Goal: Information Seeking & Learning: Get advice/opinions

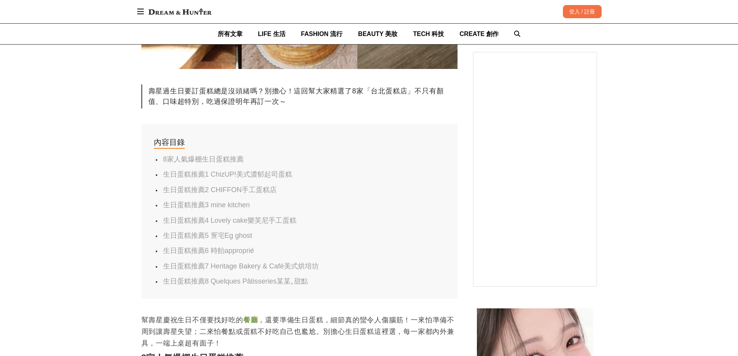
scroll to position [349, 0]
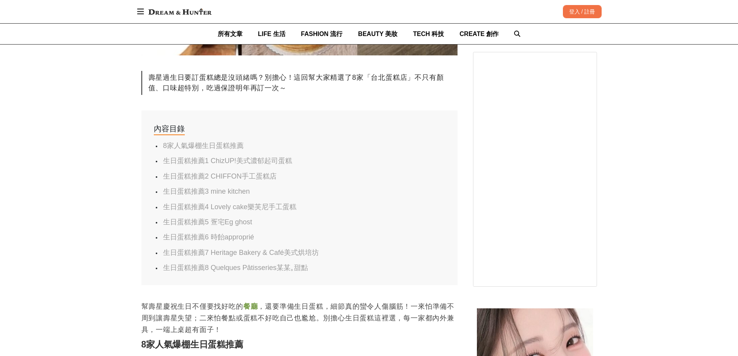
click at [230, 256] on link "生日蛋糕推薦7 Heritage Bakery & Café美式烘培坊" at bounding box center [241, 253] width 156 height 8
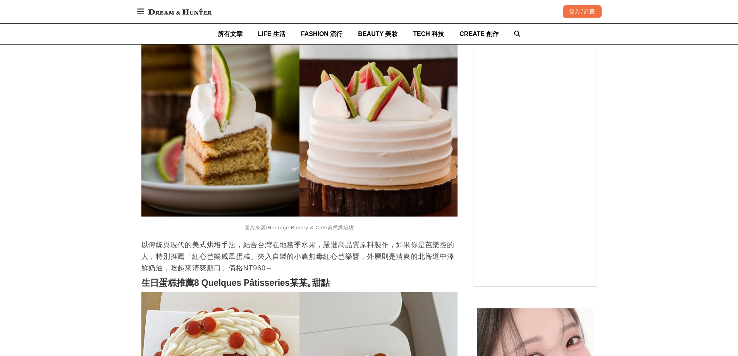
scroll to position [2304, 0]
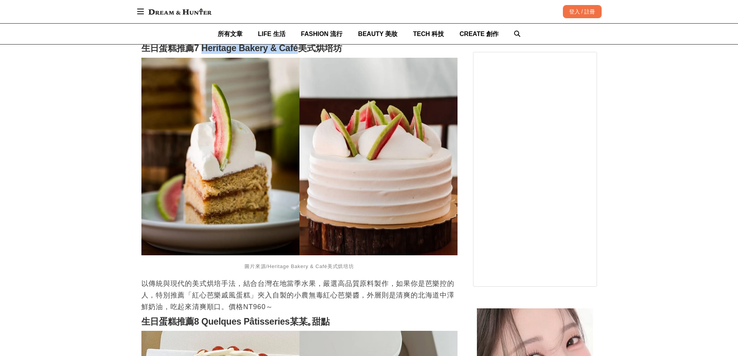
drag, startPoint x: 201, startPoint y: 52, endPoint x: 301, endPoint y: 51, distance: 100.3
click at [301, 51] on strong "生日蛋糕推薦7 Heritage Bakery & Café美式烘培坊" at bounding box center [241, 48] width 201 height 10
copy strong "Heritage Bakery & Café"
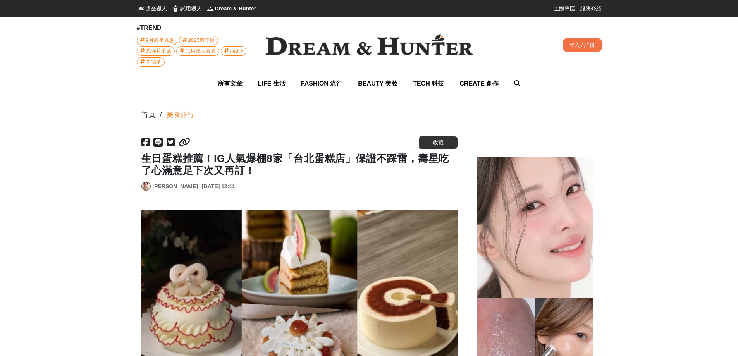
click at [160, 169] on h1 "生日蛋糕推薦！IG人氣爆棚8家「台北蛋糕店」保證不踩雷，壽星吃了心滿意足下次又再訂！" at bounding box center [299, 165] width 316 height 24
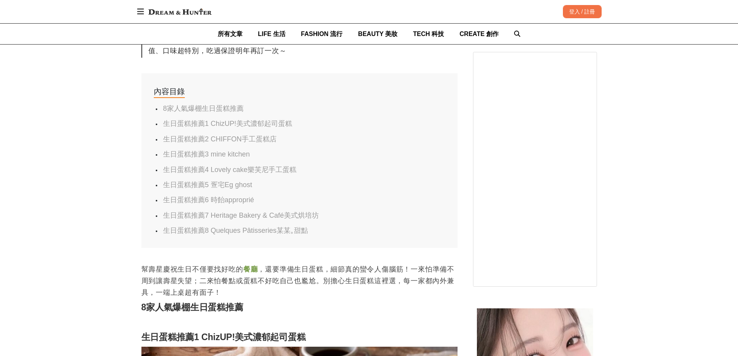
scroll to position [387, 0]
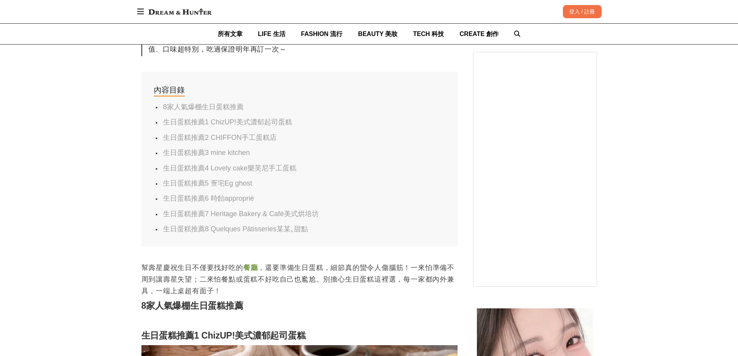
click at [219, 187] on link "生日蛋糕推薦5 疍宅Eg ghost" at bounding box center [207, 183] width 89 height 8
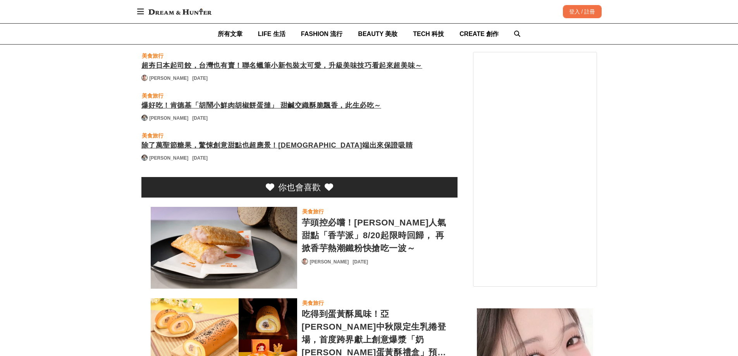
scroll to position [3229, 0]
